Goal: Information Seeking & Learning: Learn about a topic

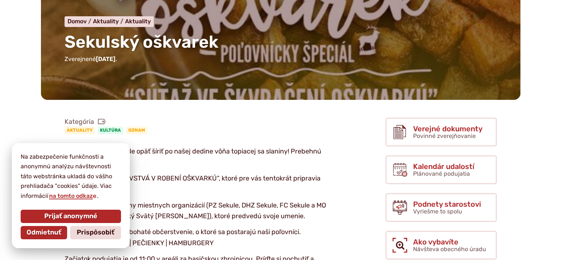
scroll to position [74, 0]
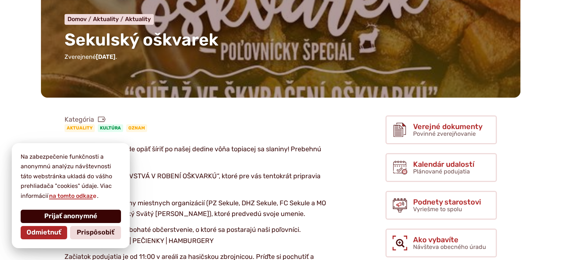
click at [66, 216] on span "Prijať anonymné" at bounding box center [70, 216] width 53 height 8
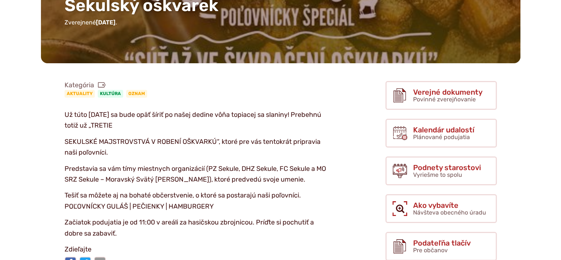
scroll to position [111, 0]
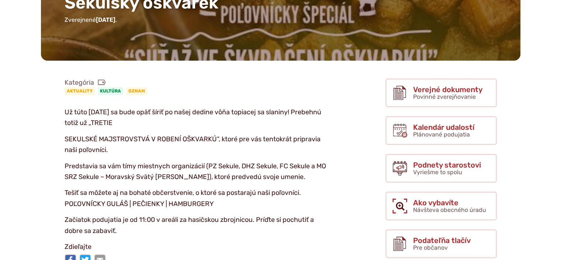
drag, startPoint x: 62, startPoint y: 140, endPoint x: 41, endPoint y: 146, distance: 21.6
click at [41, 146] on article "Kategória Aktuality Kultúra Oznam Už túto sobotu 11. septembra sa bude opäť šír…" at bounding box center [201, 172] width 345 height 194
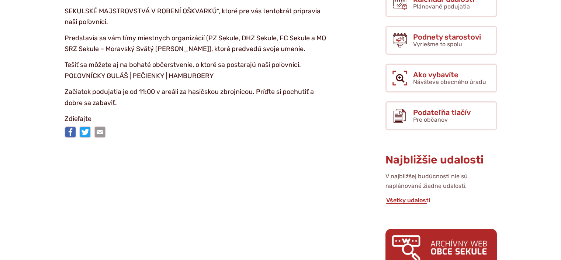
scroll to position [295, 0]
